Goal: Task Accomplishment & Management: Complete application form

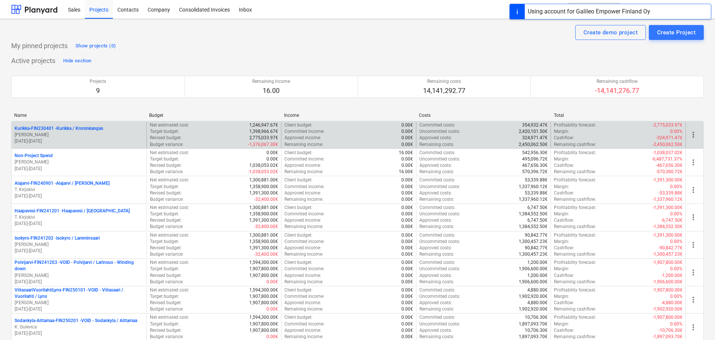
click at [67, 137] on p "[PERSON_NAME]" at bounding box center [79, 135] width 129 height 6
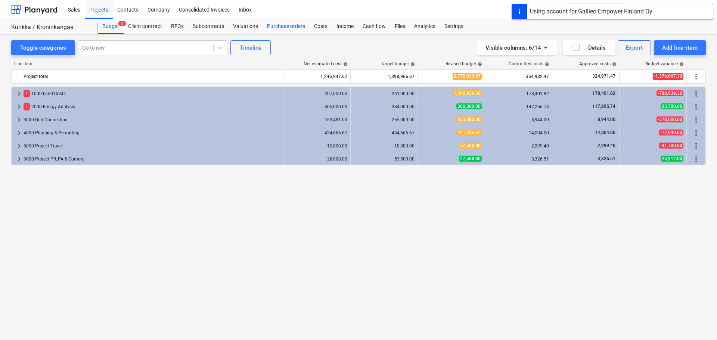
click at [273, 31] on div "Purchase orders" at bounding box center [286, 26] width 47 height 15
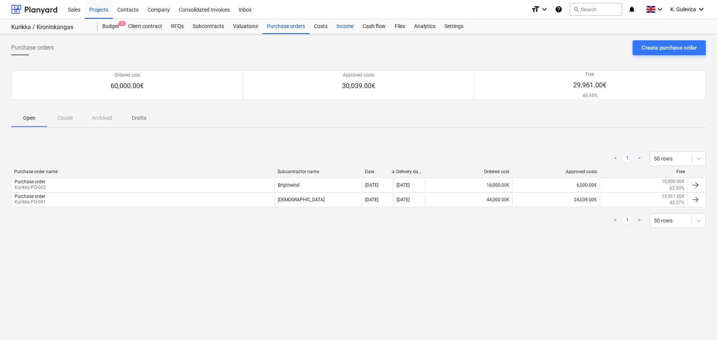
drag, startPoint x: 322, startPoint y: 28, endPoint x: 353, endPoint y: 33, distance: 31.7
click at [321, 28] on div "Costs" at bounding box center [321, 26] width 22 height 15
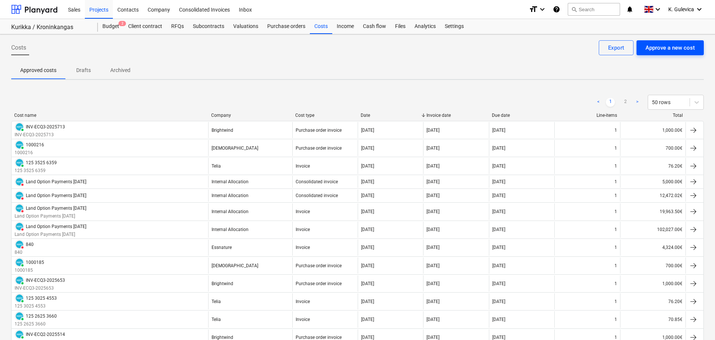
click at [680, 51] on div "Approve a new cost" at bounding box center [669, 48] width 49 height 10
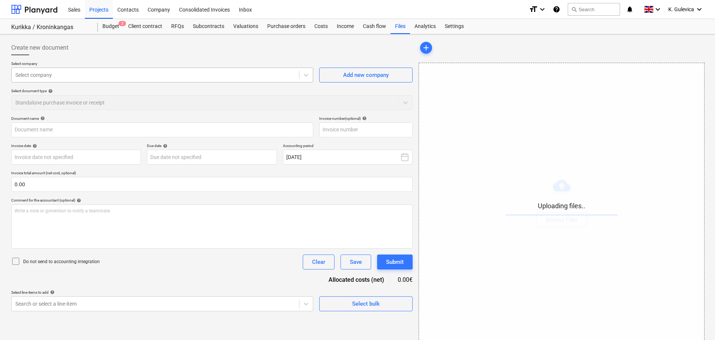
click at [158, 75] on div at bounding box center [155, 74] width 280 height 7
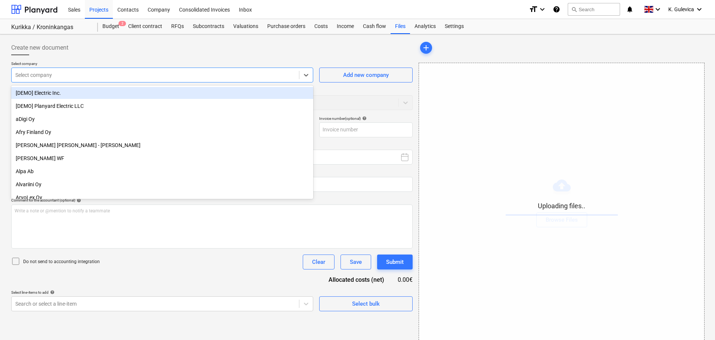
type input "b"
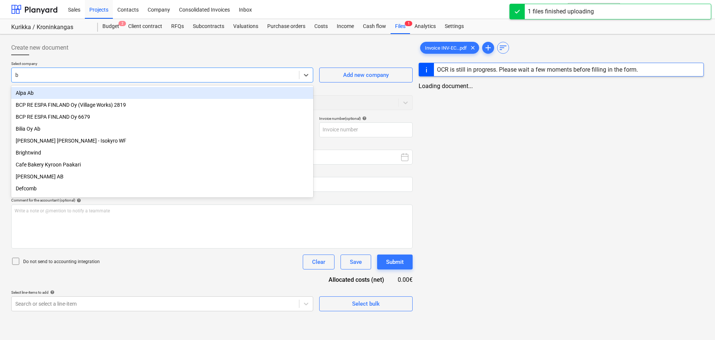
type input "Invoice INV-ECQ3-2025772.pdf"
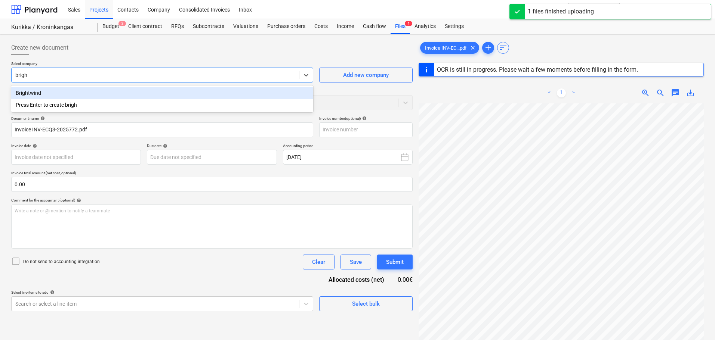
type input "bright"
click at [105, 94] on div "Brightwind" at bounding box center [162, 93] width 302 height 12
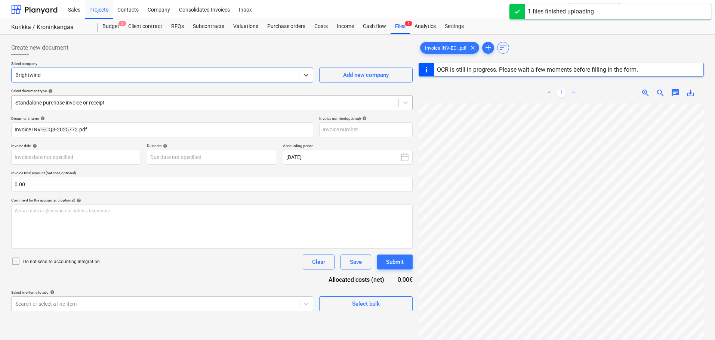
click at [104, 103] on div at bounding box center [204, 102] width 379 height 7
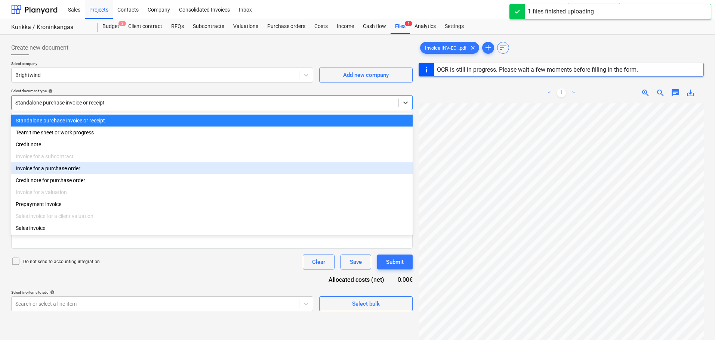
click at [83, 171] on div "Invoice for a purchase order" at bounding box center [211, 168] width 401 height 12
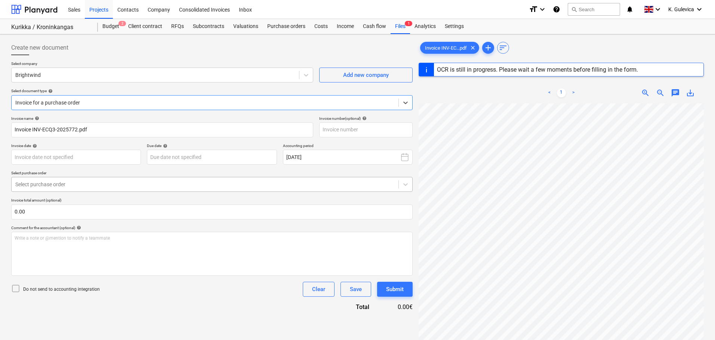
click at [97, 183] on div at bounding box center [204, 184] width 379 height 7
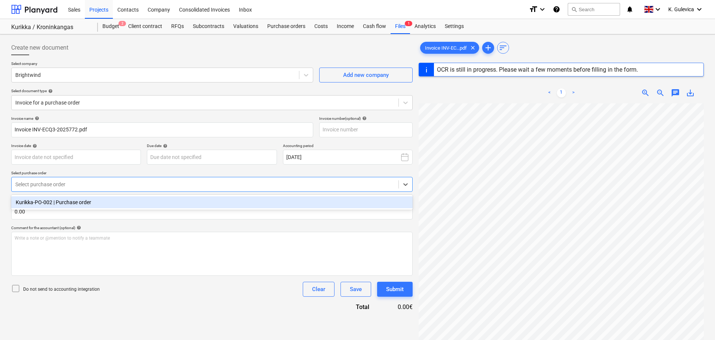
click at [91, 204] on div "Kurikka-PO-002 | Purchase order" at bounding box center [211, 202] width 401 height 12
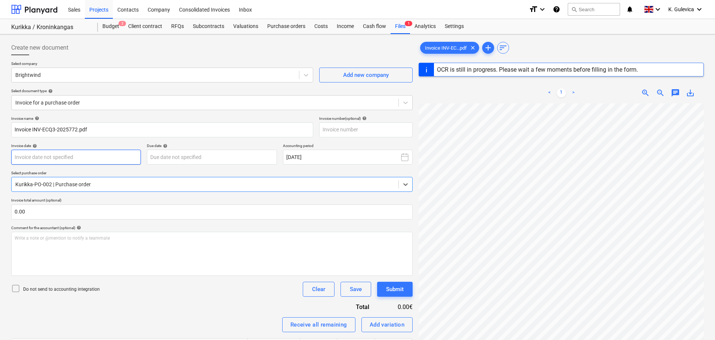
click at [86, 154] on body "Sales Projects Contacts Company Consolidated Invoices Inbox format_size keyboar…" at bounding box center [357, 170] width 715 height 340
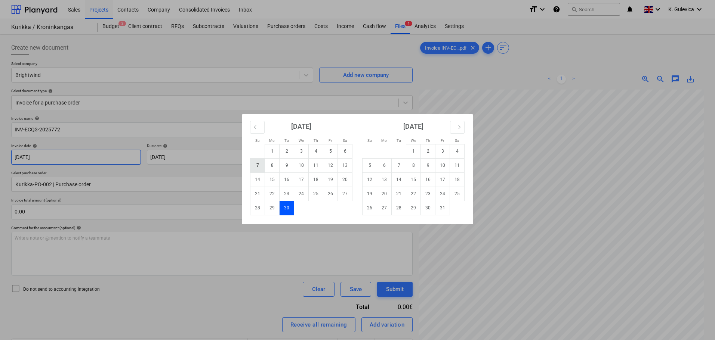
type input "INV-ECQ3-2025772"
type input "[DATE]"
click at [136, 173] on div "Su Mo Tu We Th Fr Sa Su Mo Tu We Th Fr Sa [DATE] 1 2 3 4 5 6 7 8 9 10 11 12 13 …" at bounding box center [357, 170] width 715 height 340
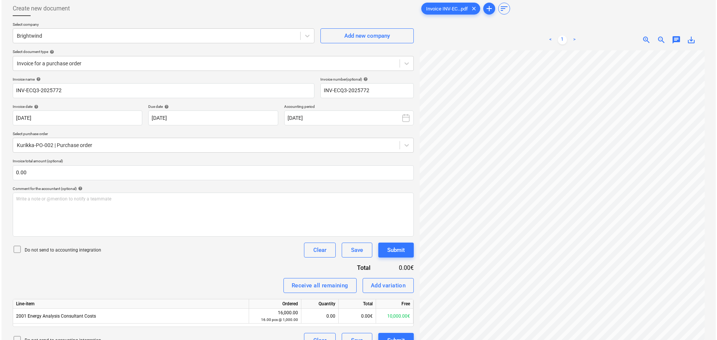
scroll to position [75, 0]
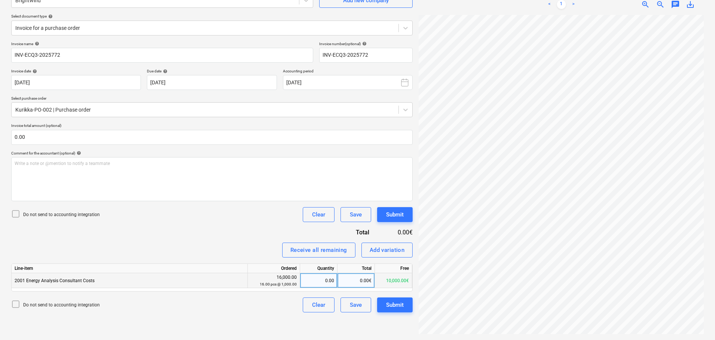
click at [327, 282] on div "0.00" at bounding box center [318, 280] width 31 height 15
type input "1"
click at [395, 301] on div "Submit" at bounding box center [395, 305] width 18 height 10
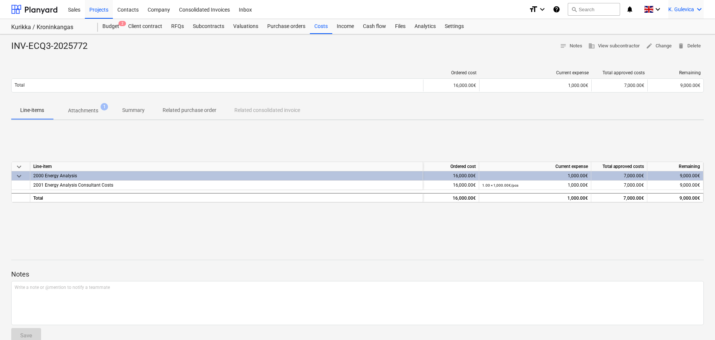
click at [671, 9] on span "K. Gulevica" at bounding box center [681, 9] width 26 height 6
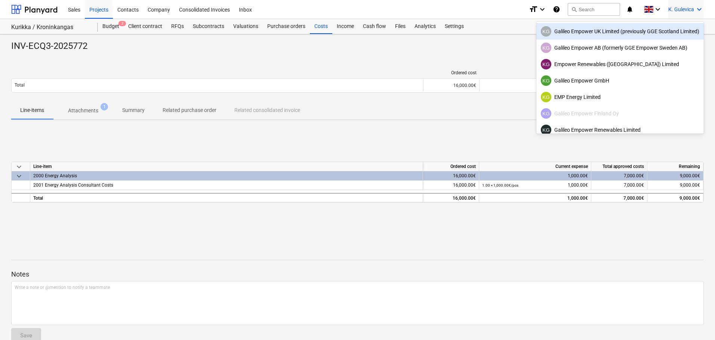
click at [601, 36] on div "KG Galileo Empower UK Limited (previously GGE Scotland Limited)" at bounding box center [619, 31] width 158 height 10
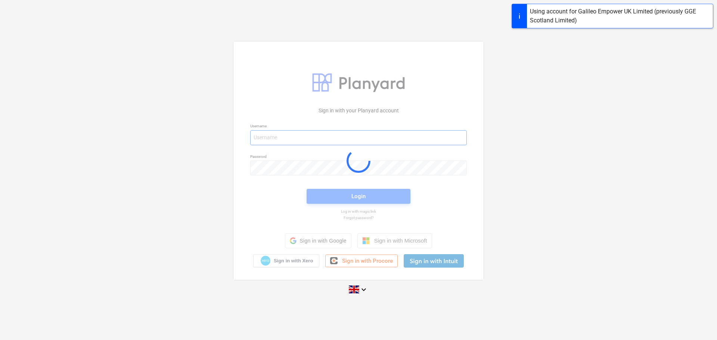
type input "[EMAIL_ADDRESS][DOMAIN_NAME]"
